Goal: Task Accomplishment & Management: Manage account settings

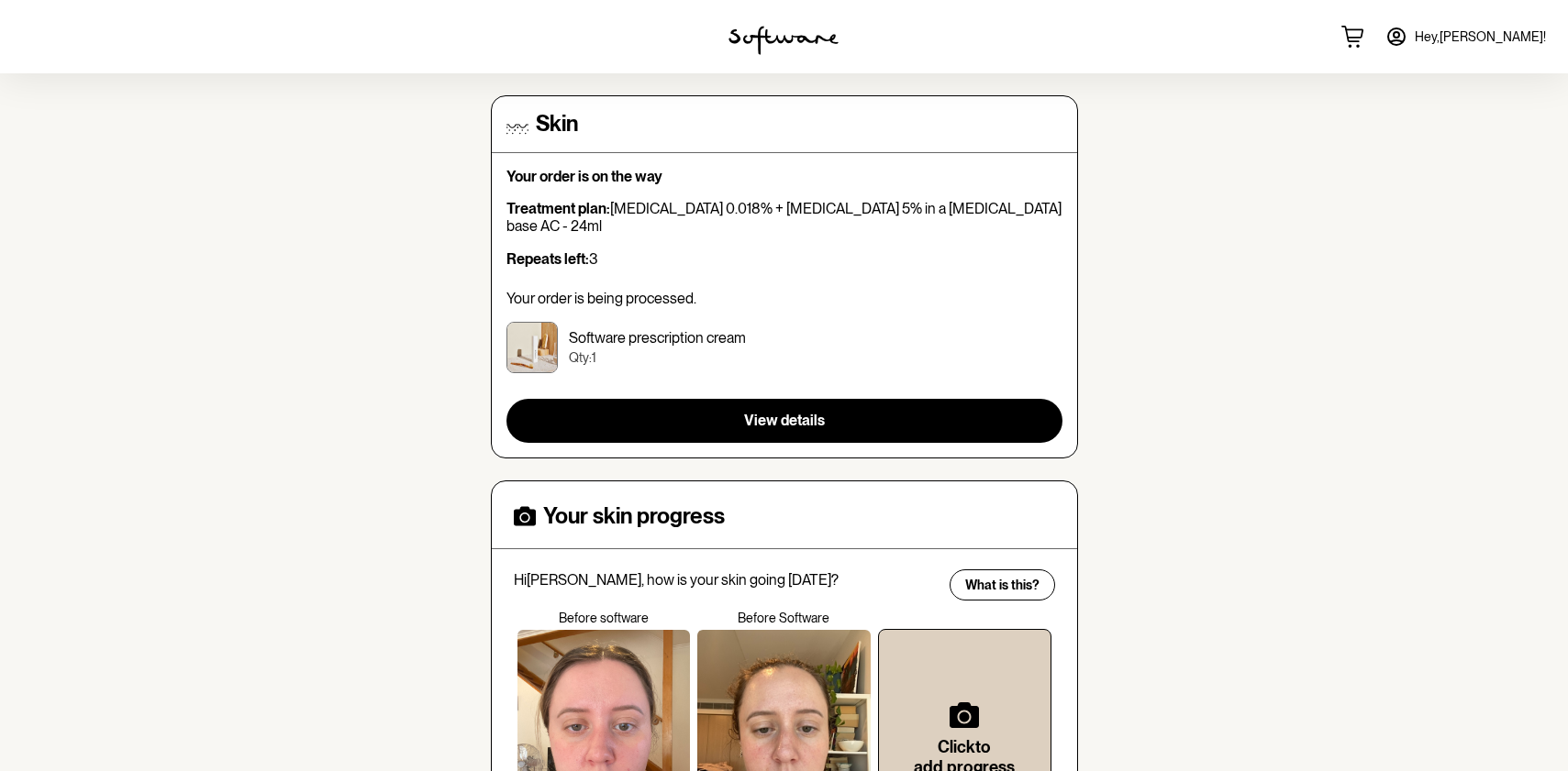
scroll to position [184, 0]
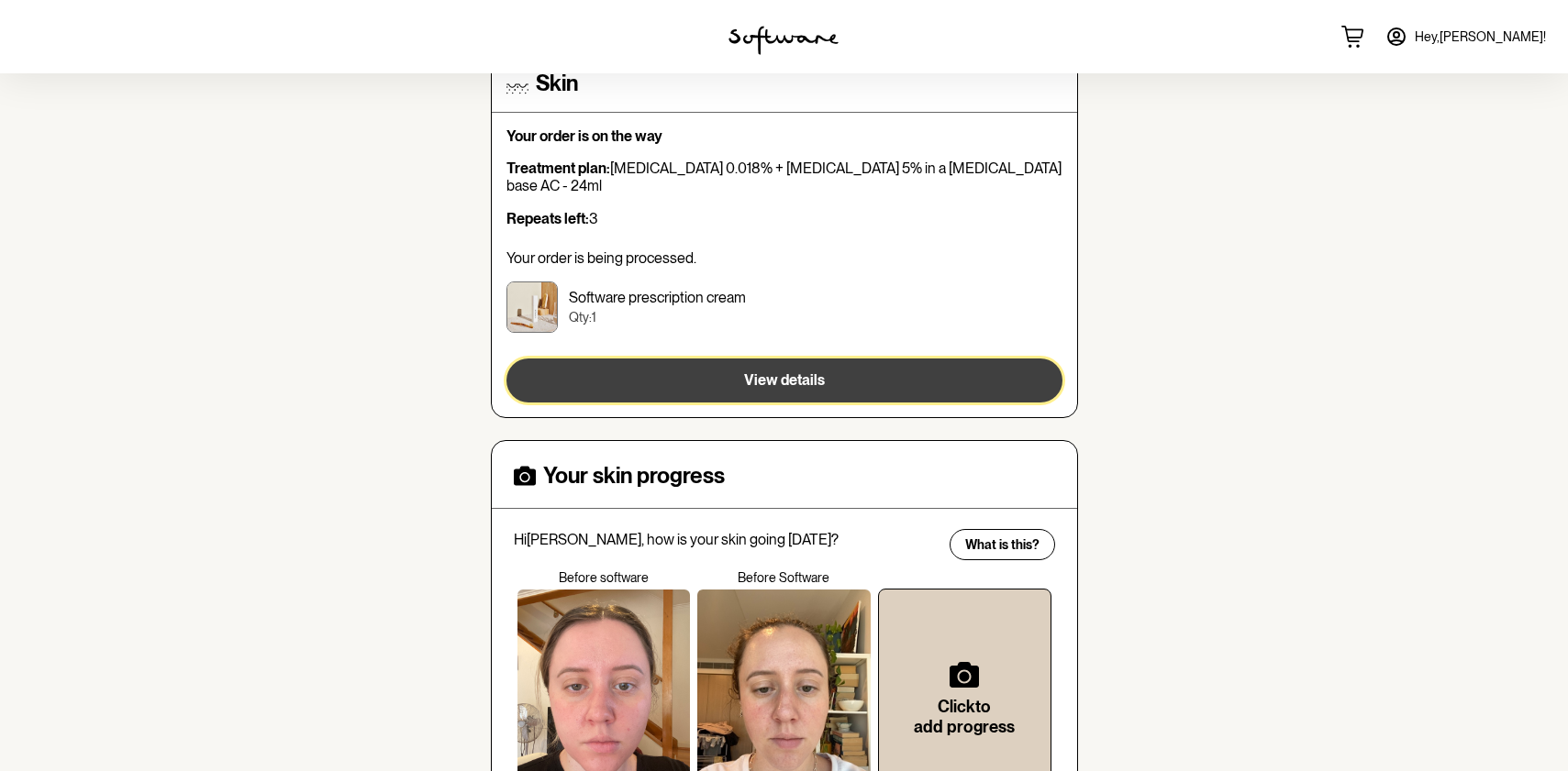
click at [807, 371] on span "View details" at bounding box center [784, 380] width 81 height 18
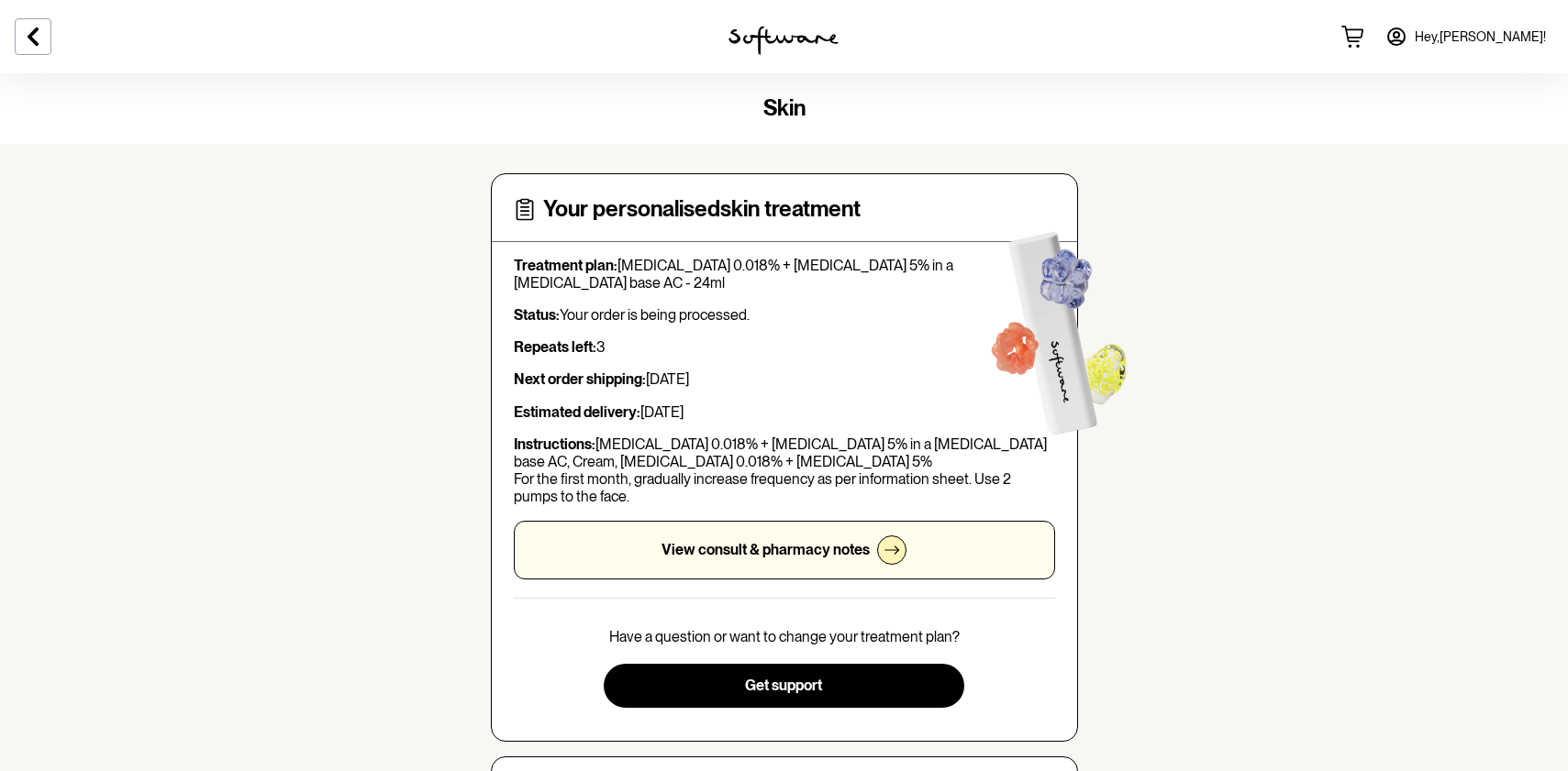
click at [1516, 40] on span "Hey, [PERSON_NAME] !" at bounding box center [1481, 37] width 131 height 16
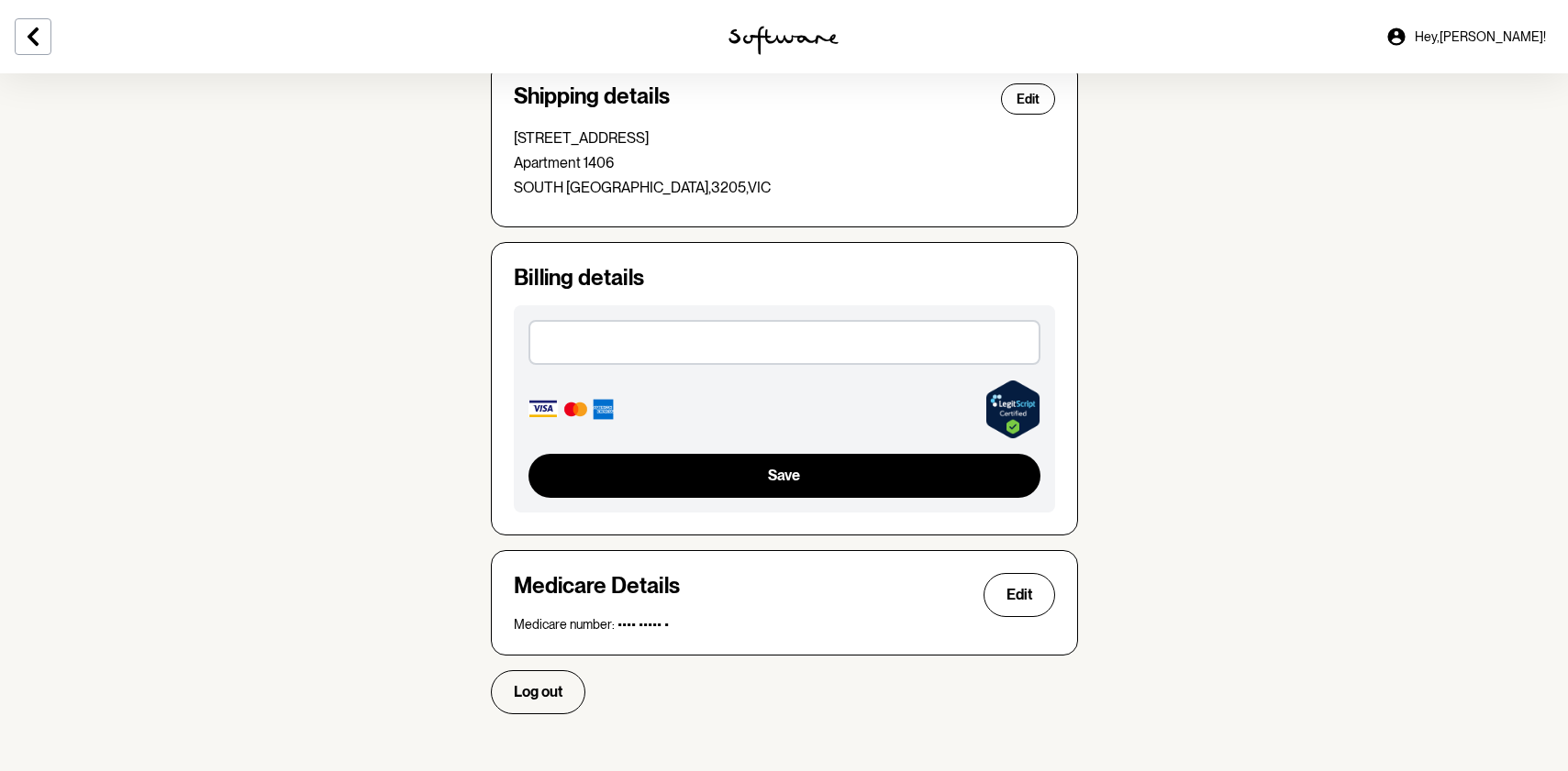
scroll to position [528, 0]
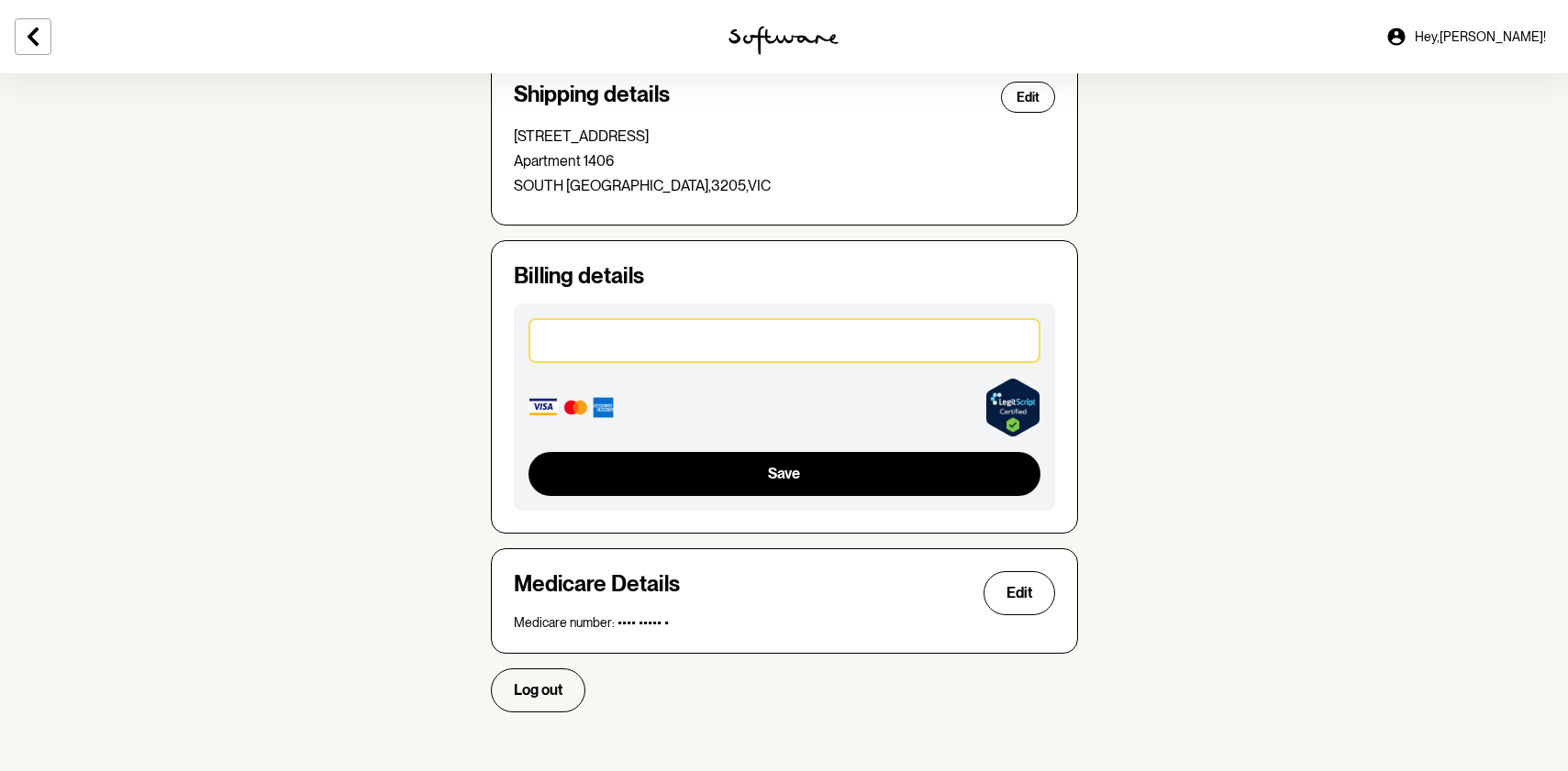
click at [349, 420] on section "Account Your details Edit Name: [PERSON_NAME] Email: [EMAIL_ADDRESS][DOMAIN_NAM…" at bounding box center [784, 144] width 1568 height 1197
click at [616, 351] on div at bounding box center [784, 340] width 512 height 44
click at [1165, 260] on section "Account Your details Edit Name: [PERSON_NAME] Email: [EMAIL_ADDRESS][DOMAIN_NAM…" at bounding box center [784, 144] width 1568 height 1197
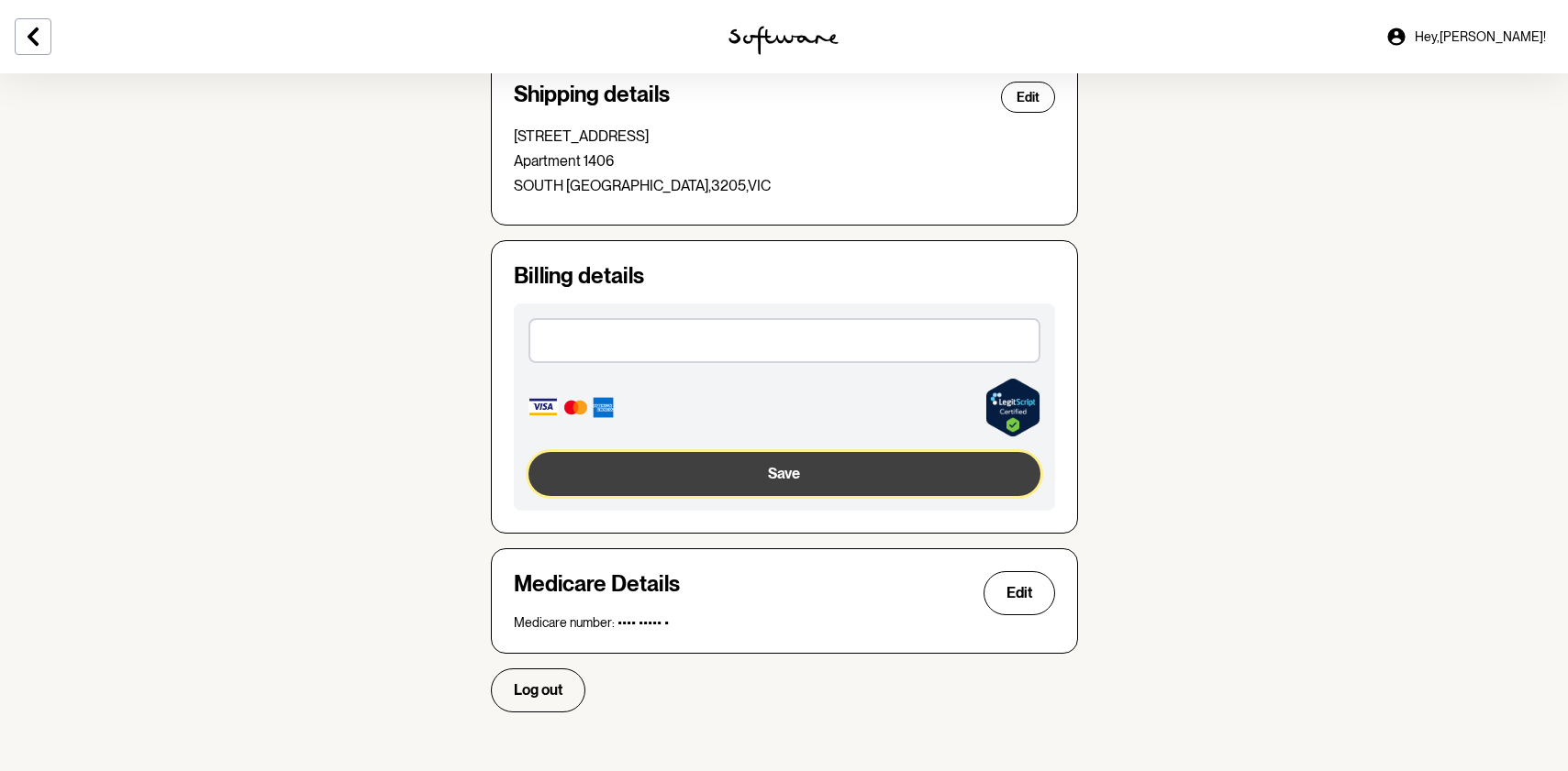
click at [731, 470] on button "Save" at bounding box center [784, 474] width 512 height 44
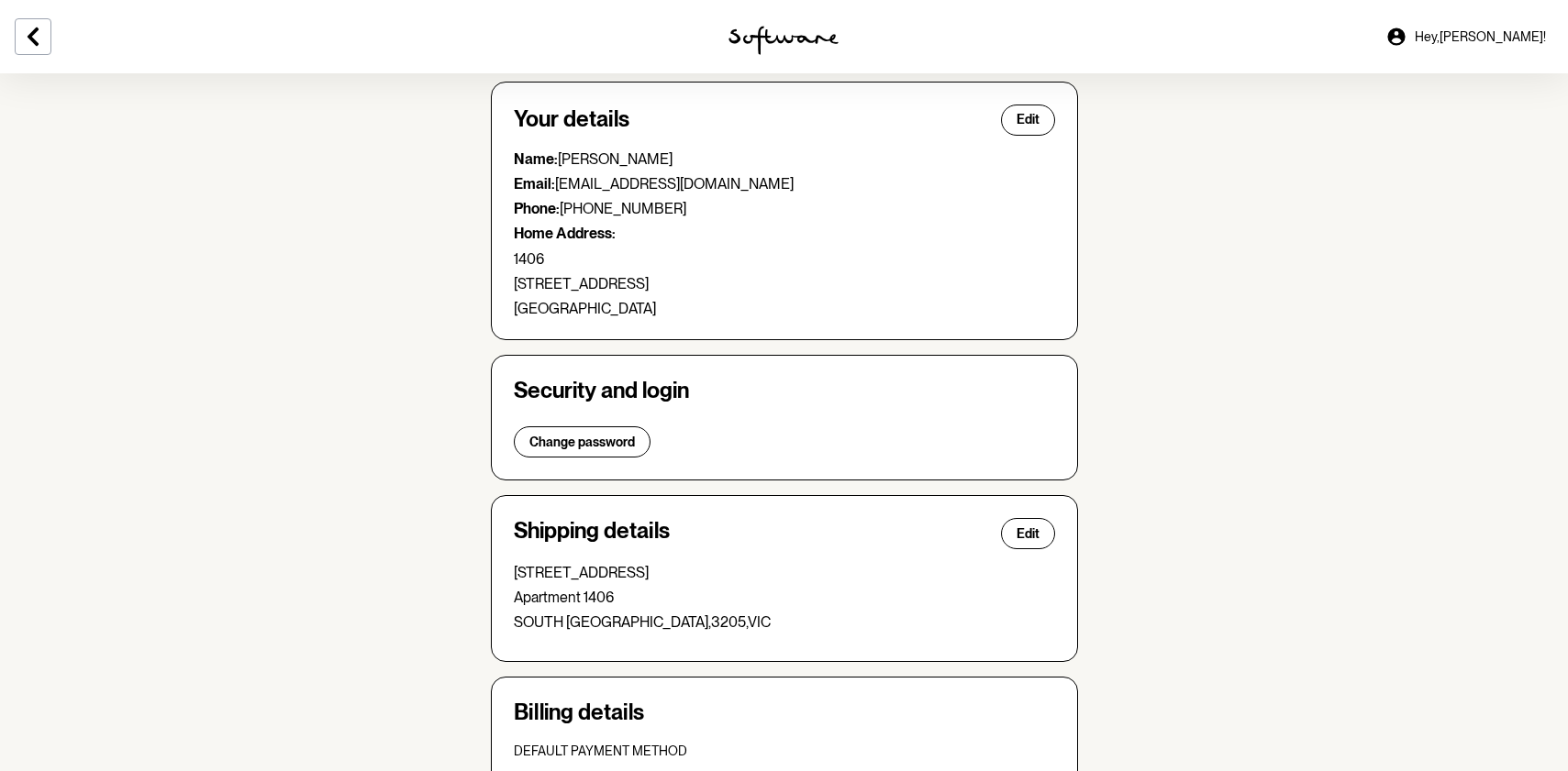
scroll to position [0, 0]
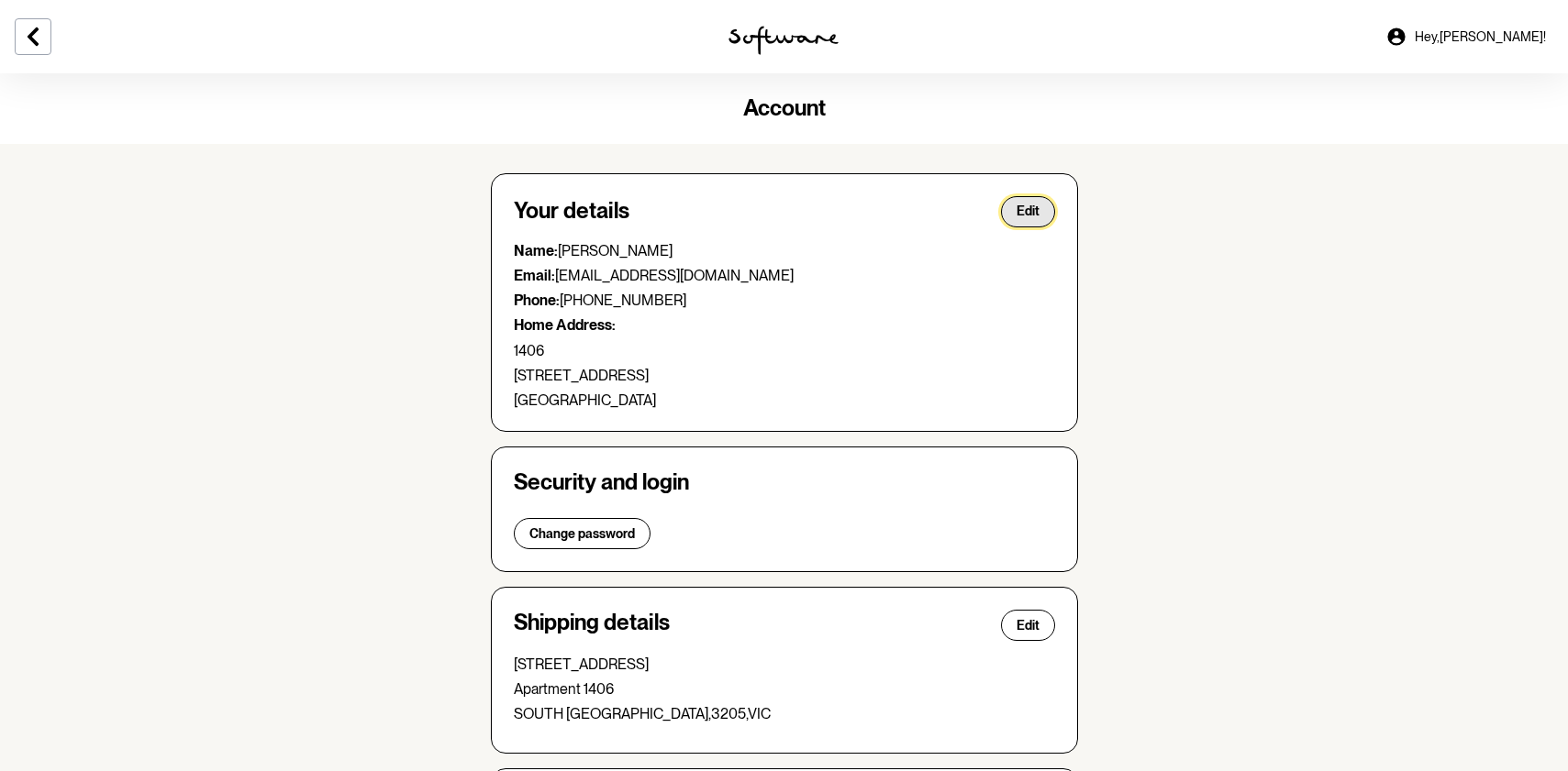
click at [1026, 213] on span "Edit" at bounding box center [1028, 211] width 23 height 16
select select "VIC"
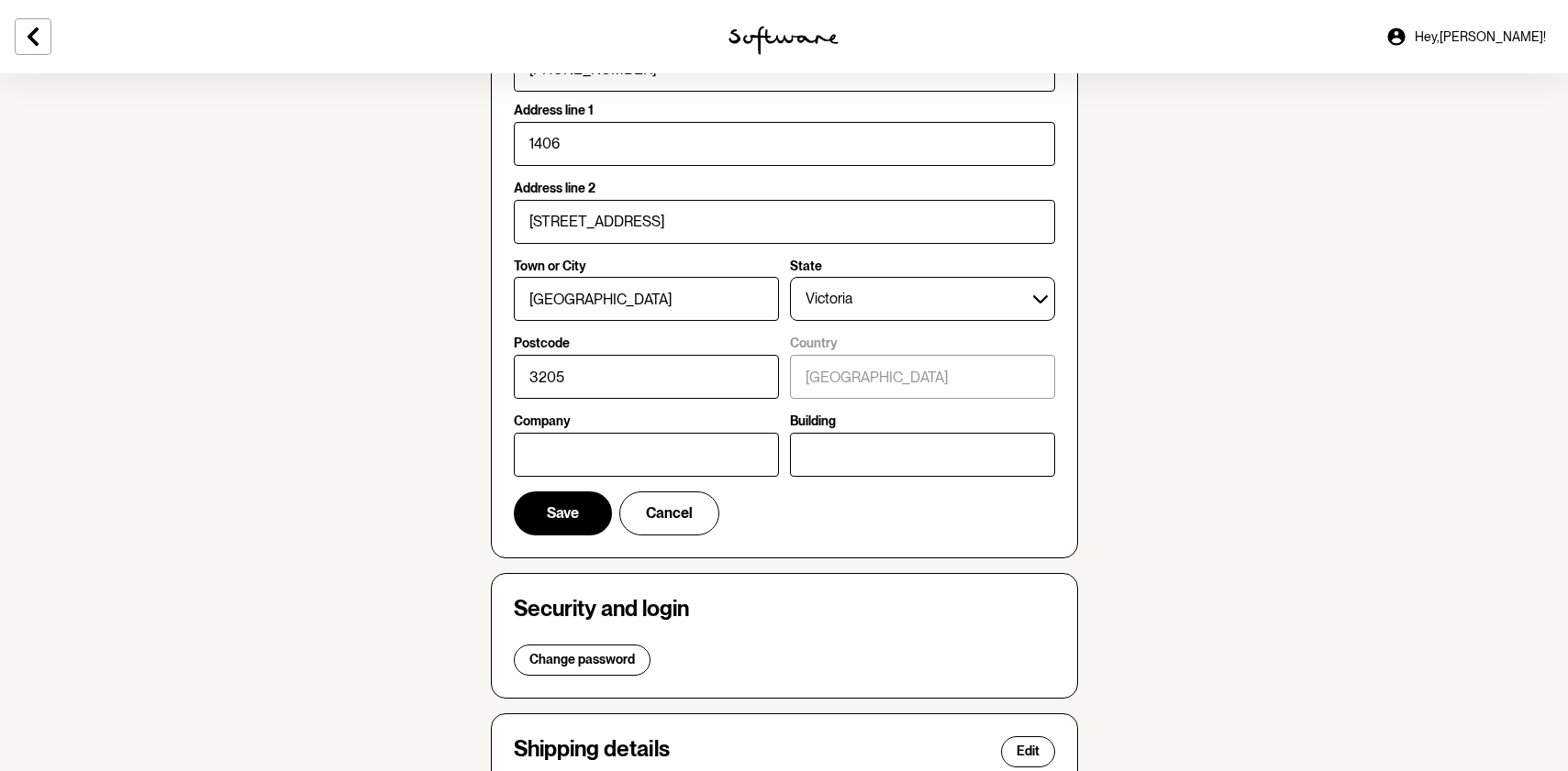
scroll to position [367, 0]
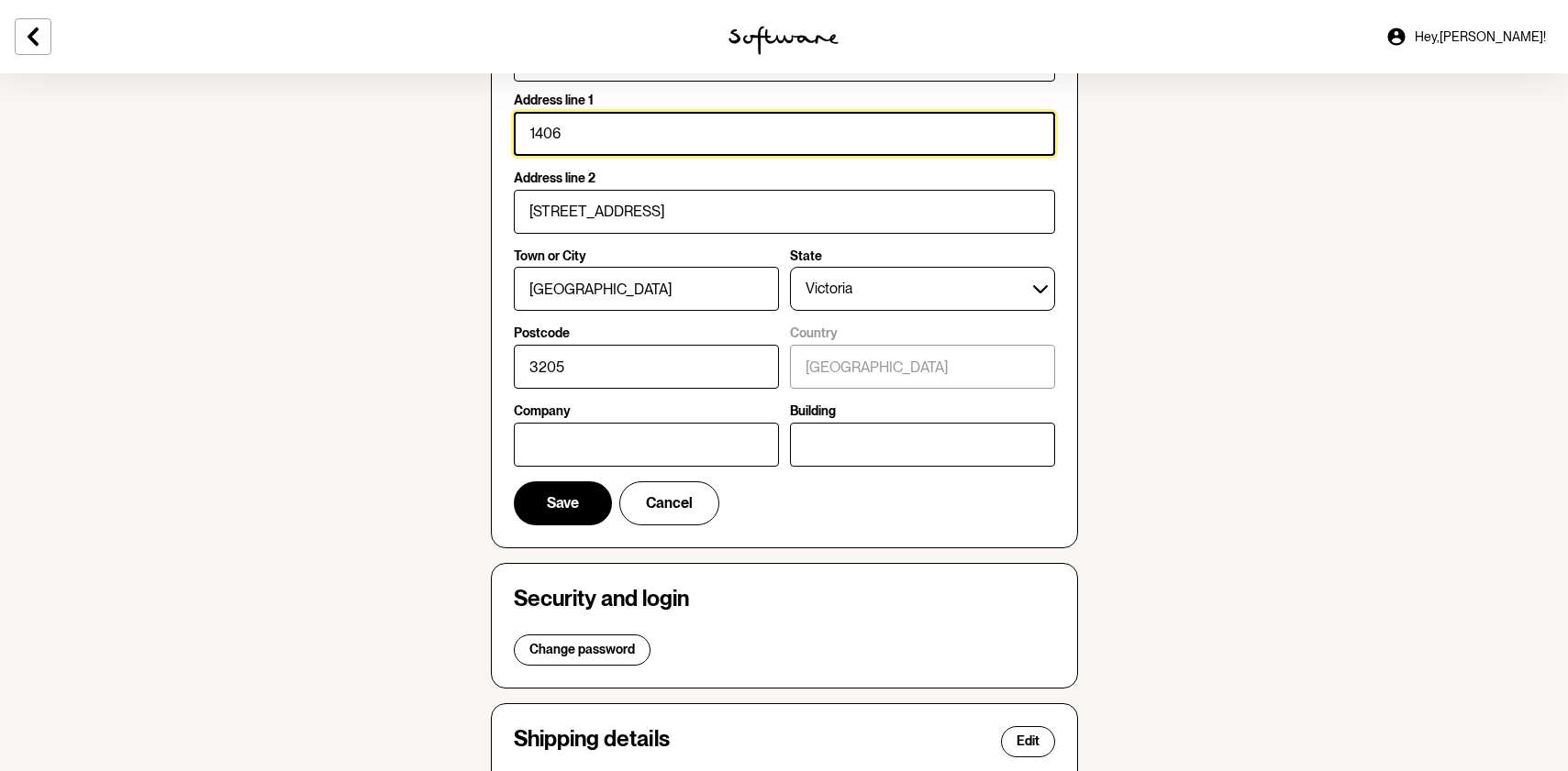
click at [572, 129] on input "1406" at bounding box center [784, 133] width 541 height 44
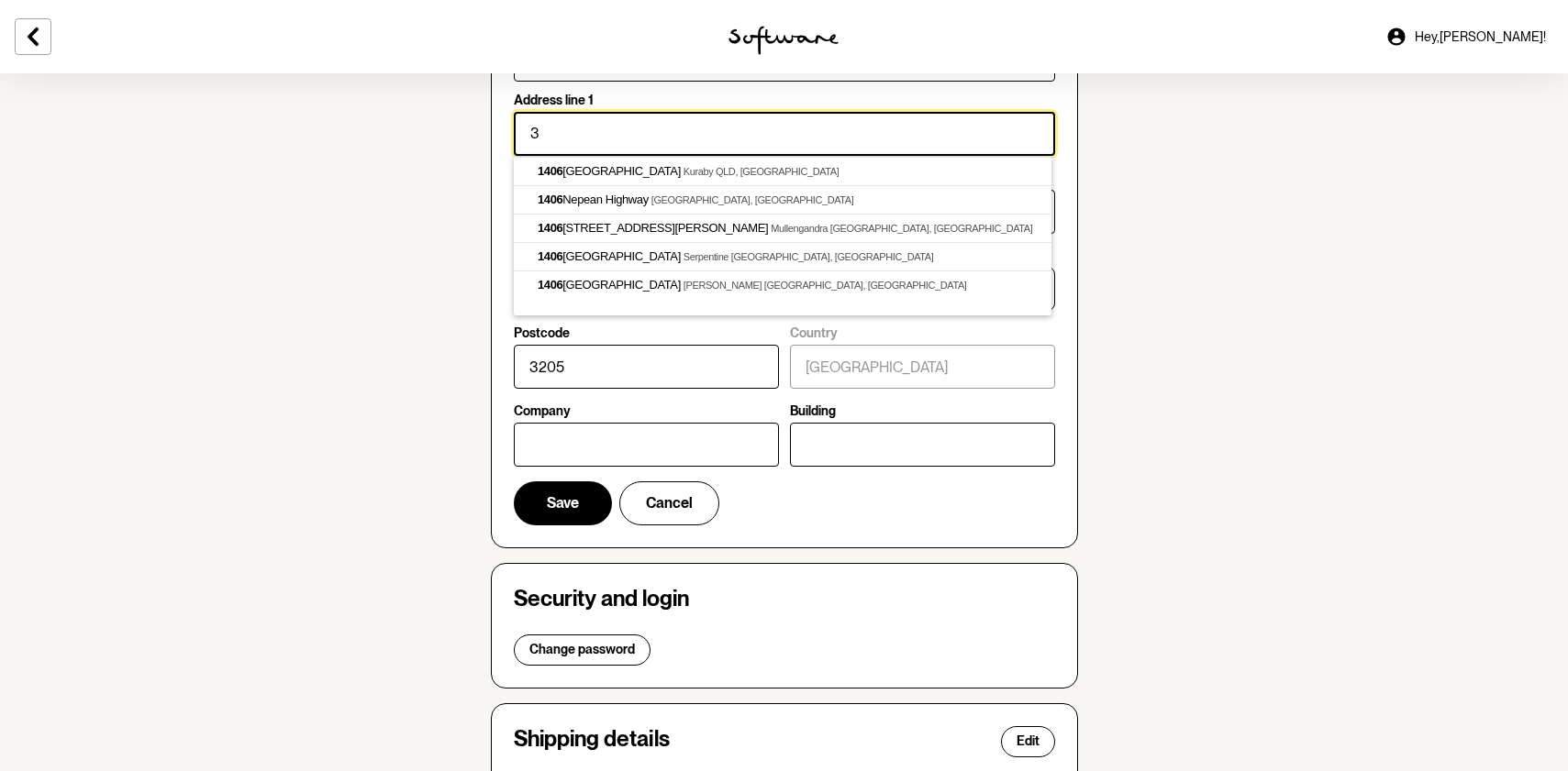
type input "3"
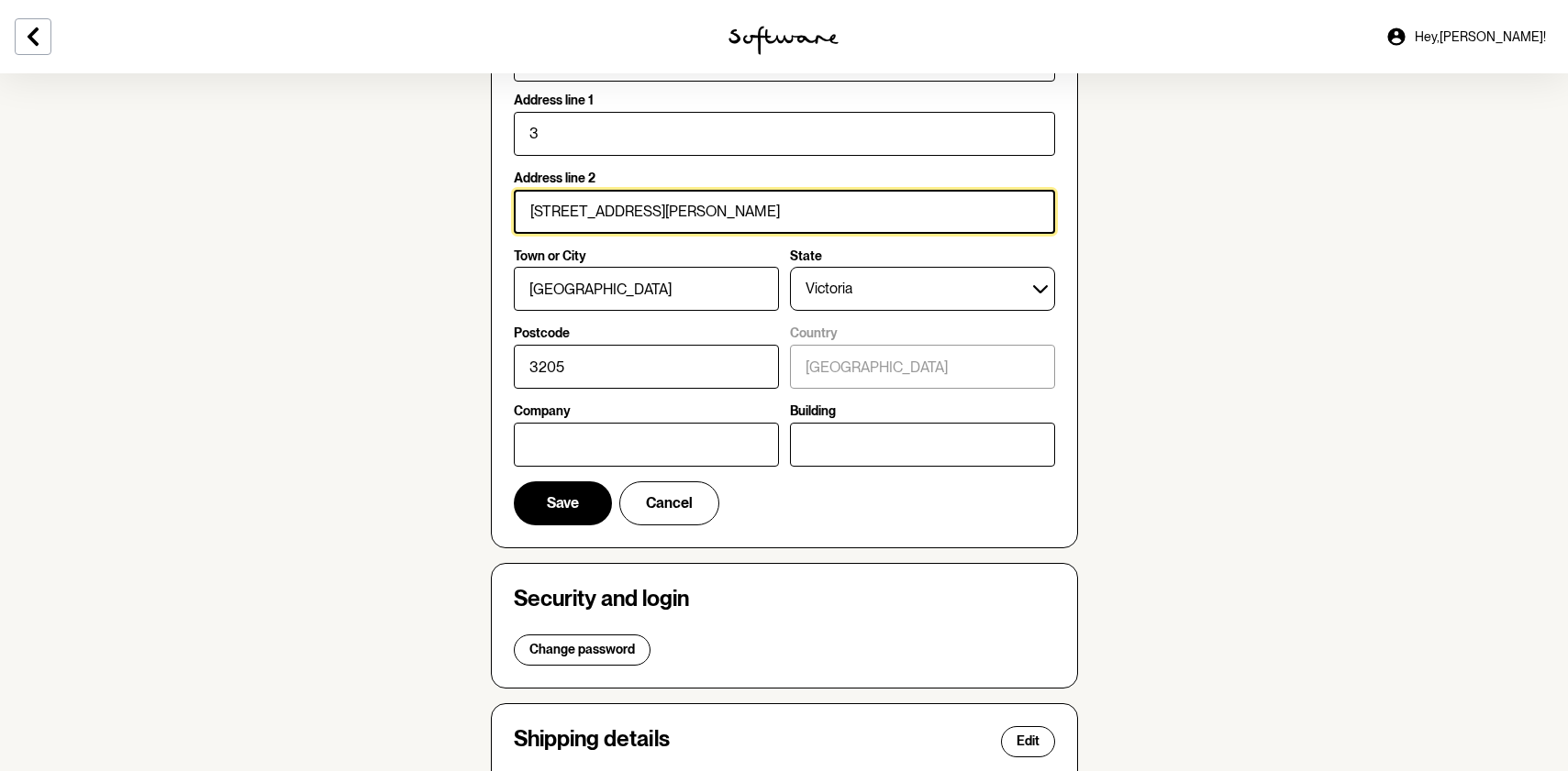
type input "[STREET_ADDRESS][PERSON_NAME]"
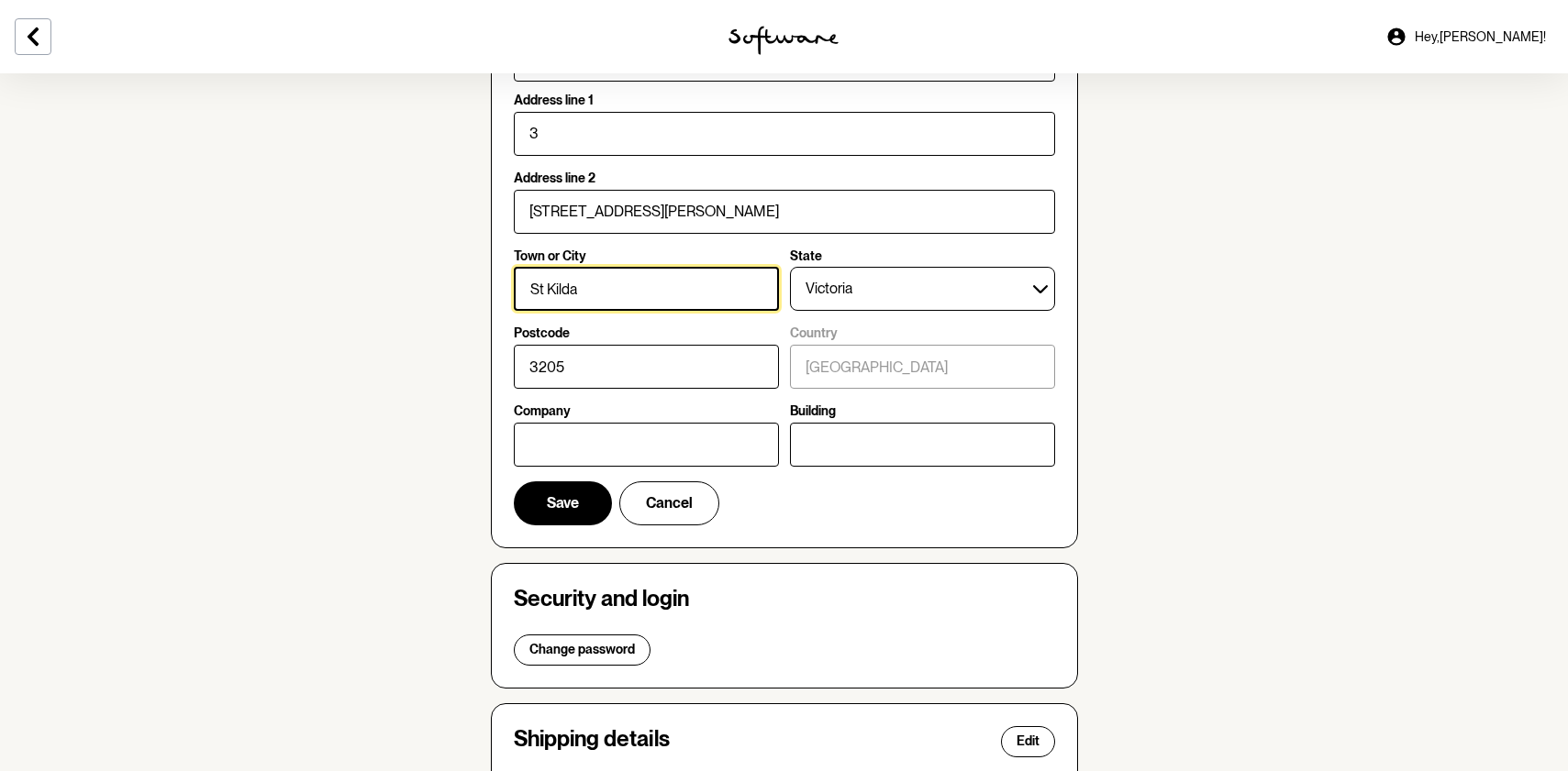
type input "St Kilda"
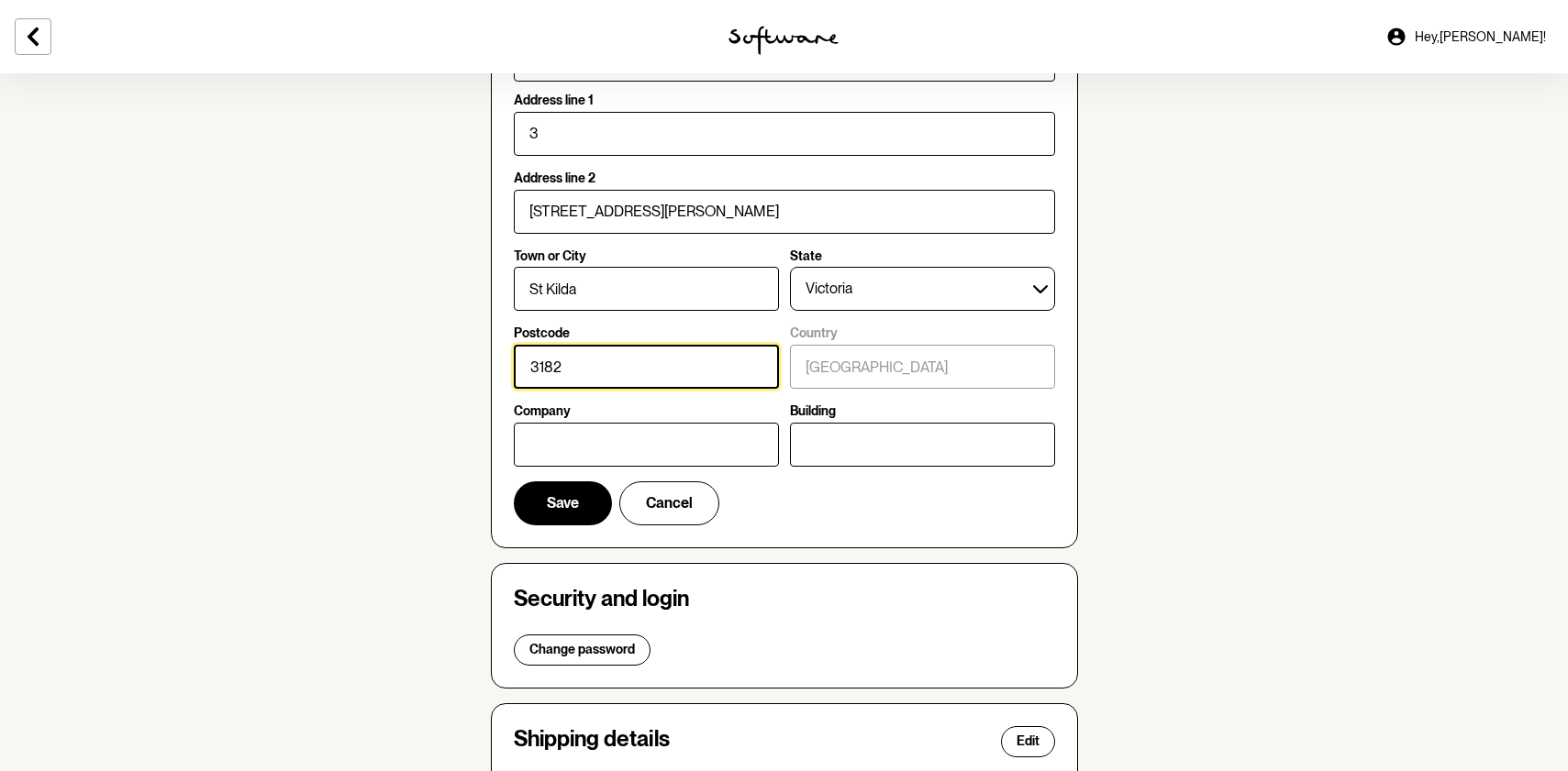
type input "3182"
click at [1237, 369] on section "Account Your details First name [PERSON_NAME] Last name Brown Email [EMAIL_ADDR…" at bounding box center [784, 493] width 1568 height 1575
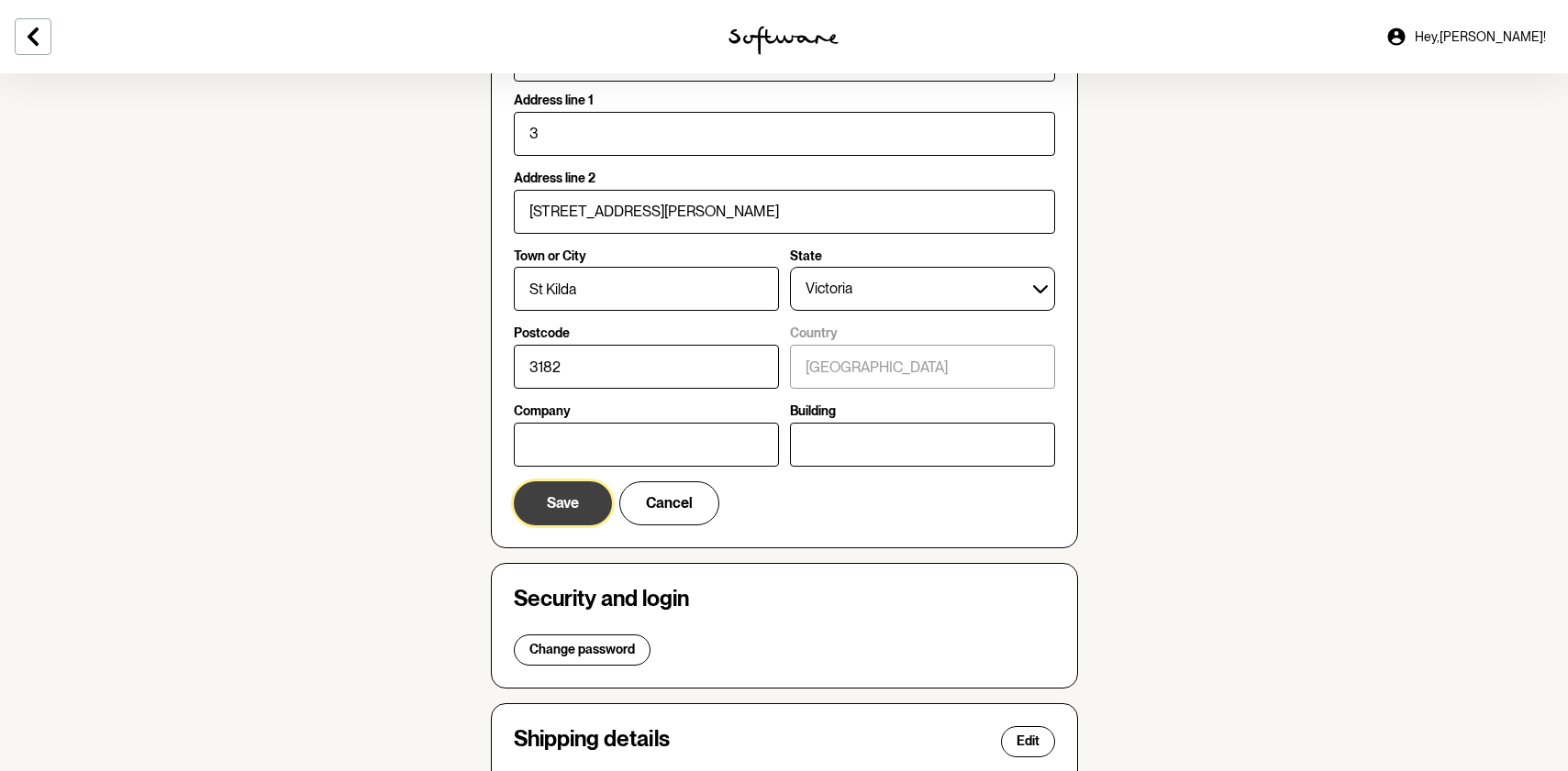
click at [572, 511] on span "Save" at bounding box center [563, 503] width 32 height 18
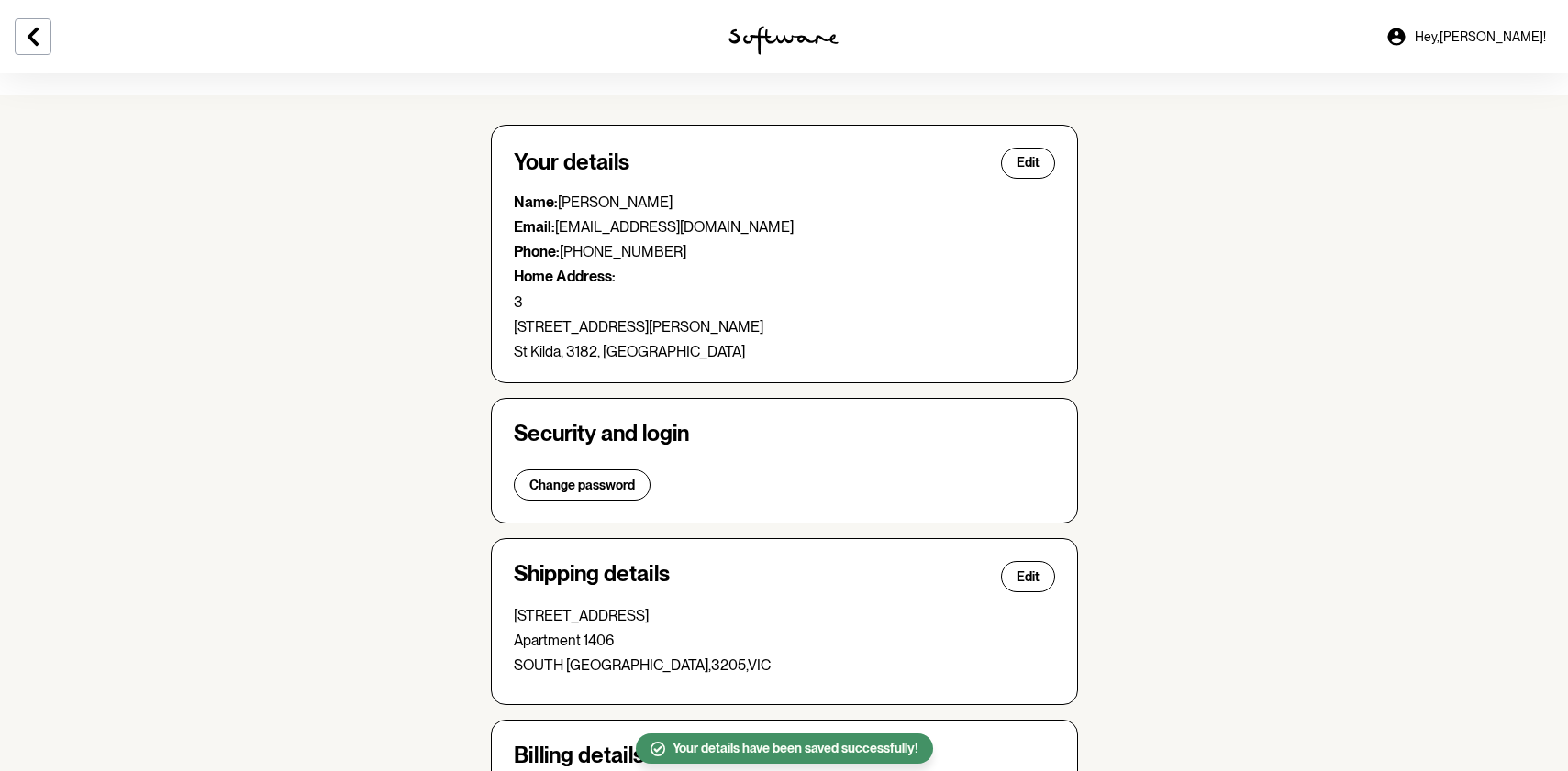
scroll to position [0, 0]
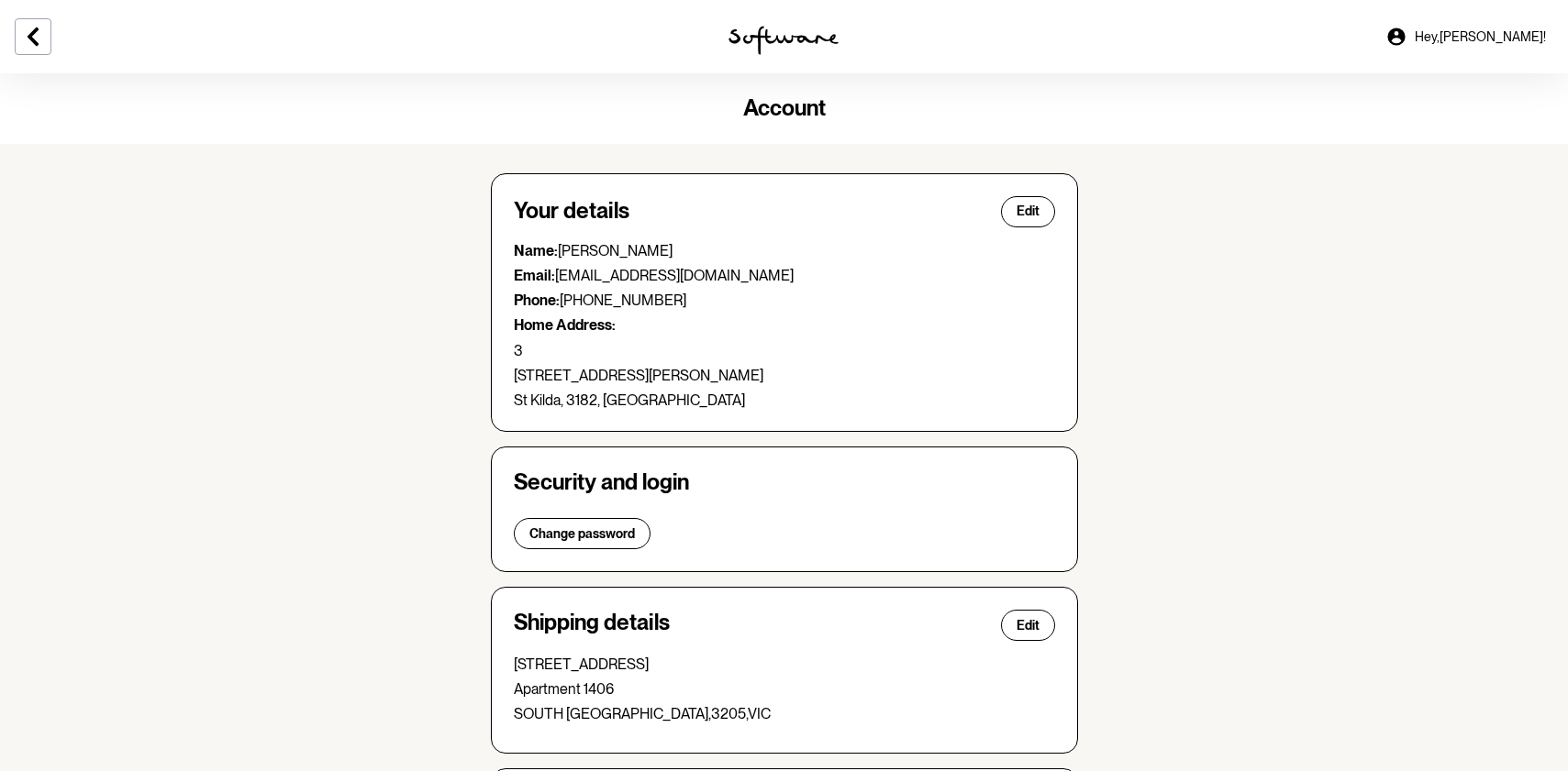
click at [1401, 525] on section "Account Your details Edit Name: [PERSON_NAME] Email: [EMAIL_ADDRESS][DOMAIN_NAM…" at bounding box center [784, 619] width 1568 height 1092
click at [1288, 550] on section "Account Your details Edit Name: [PERSON_NAME] Email: [EMAIL_ADDRESS][DOMAIN_NAM…" at bounding box center [784, 619] width 1568 height 1092
click at [30, 34] on icon at bounding box center [33, 37] width 11 height 19
